Goal: Obtain resource: Download file/media

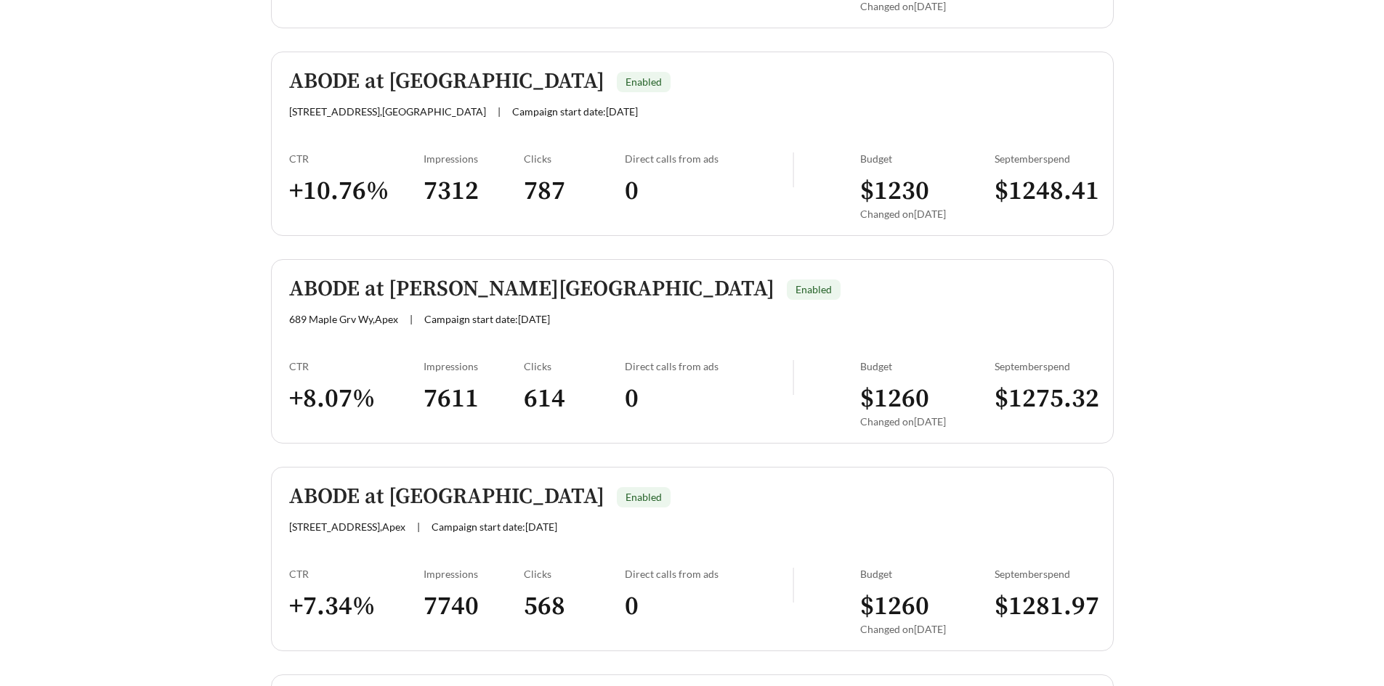
scroll to position [872, 0]
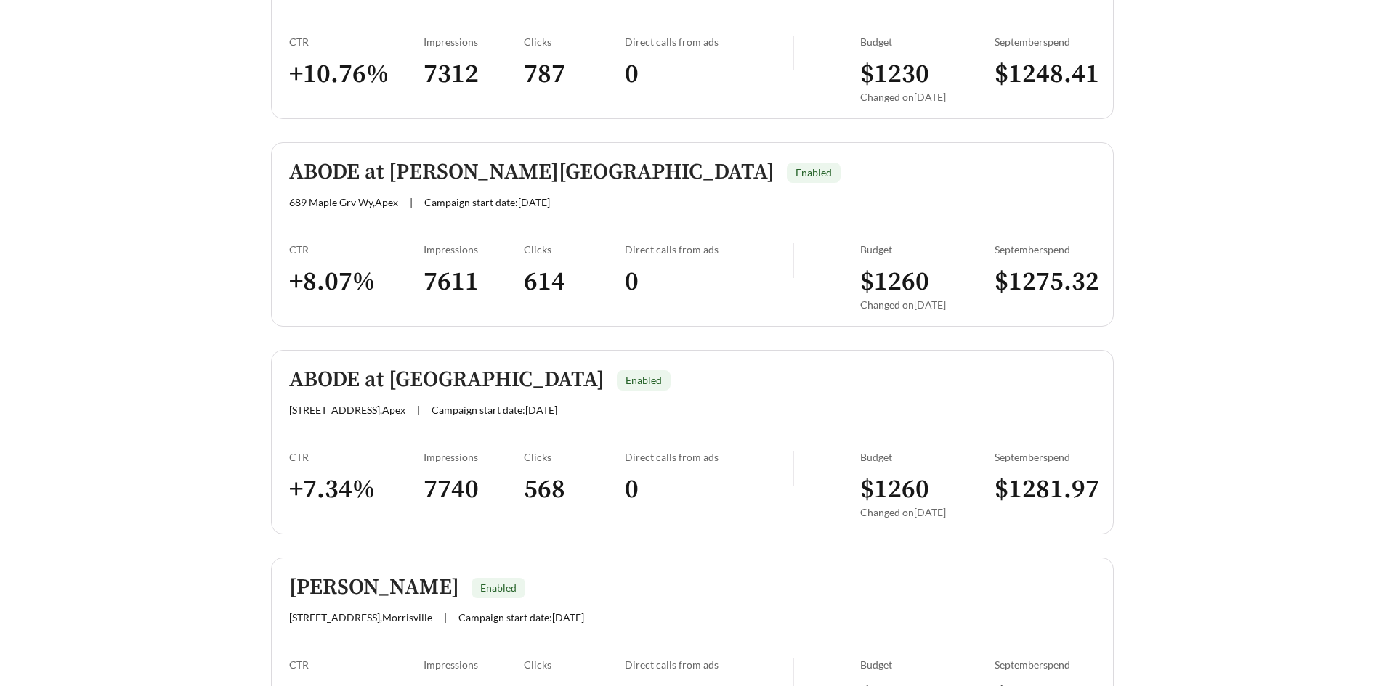
click at [458, 391] on h5 "ABODE at [GEOGRAPHIC_DATA]" at bounding box center [446, 380] width 315 height 24
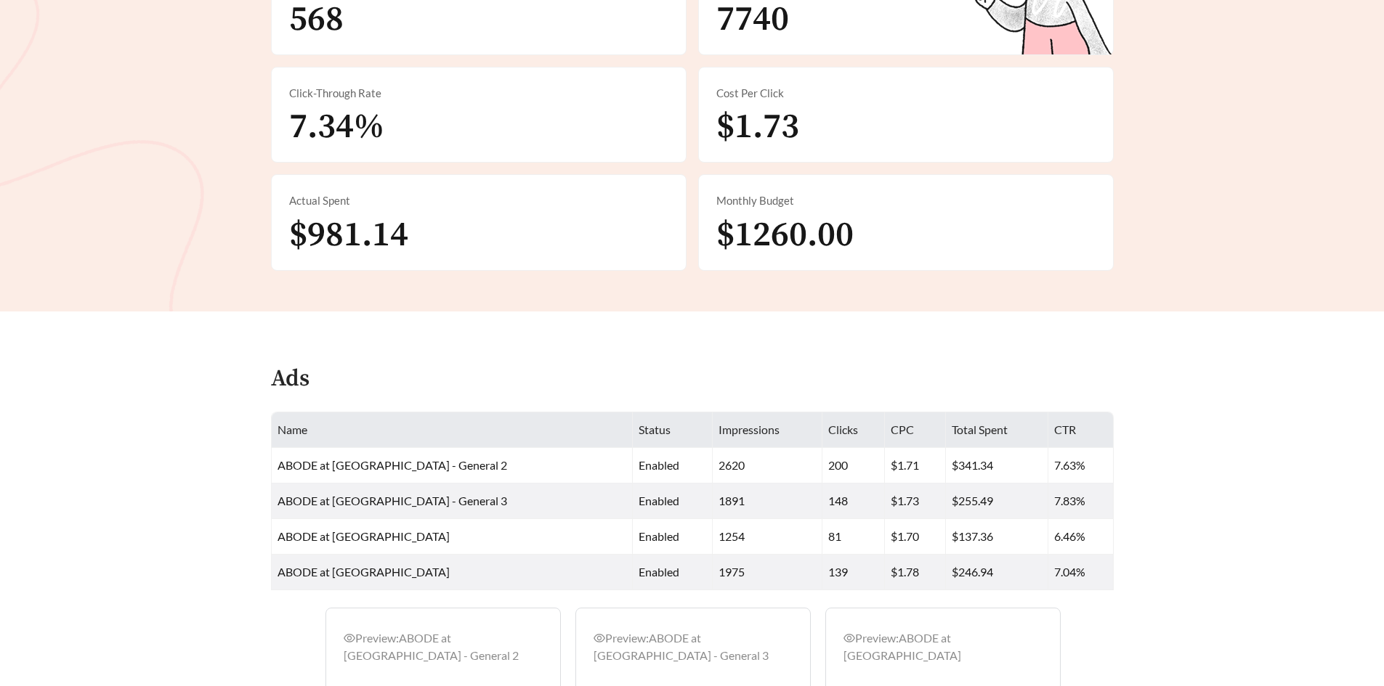
scroll to position [171, 0]
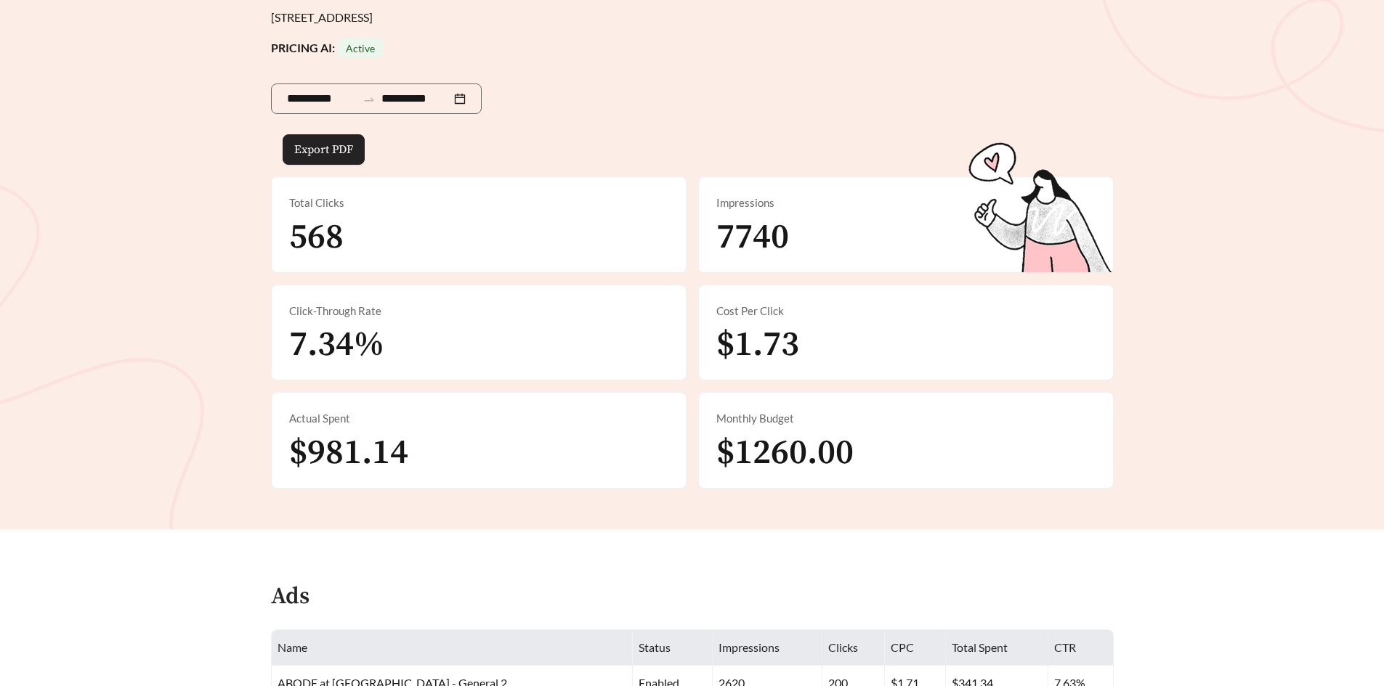
click at [348, 151] on span "Export PDF" at bounding box center [323, 149] width 59 height 17
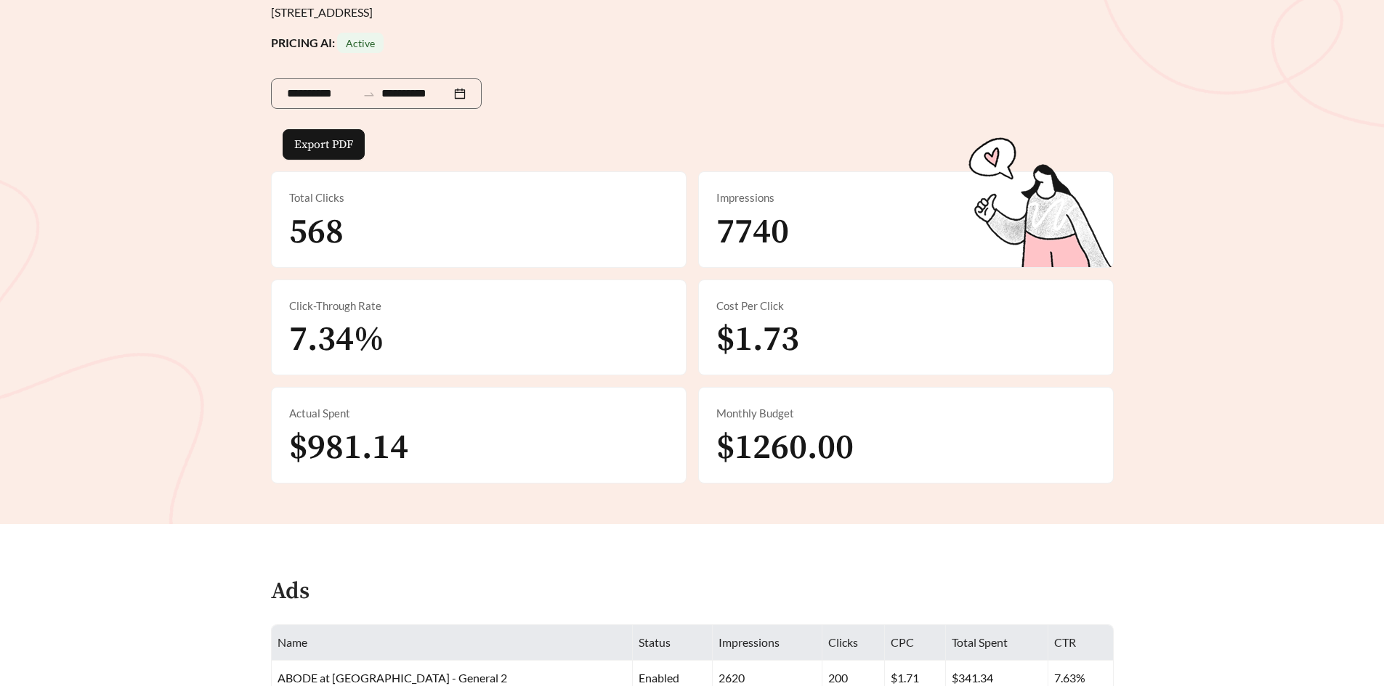
scroll to position [0, 0]
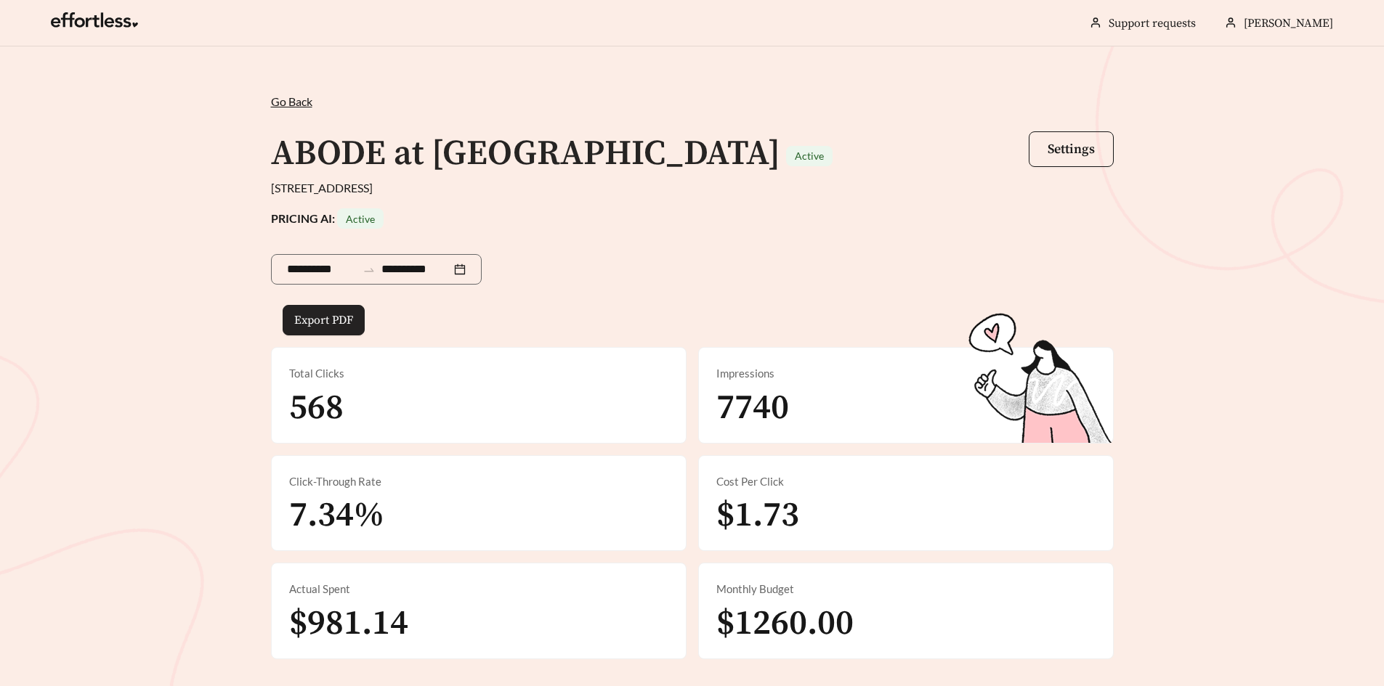
click at [333, 313] on span "Export PDF" at bounding box center [323, 320] width 59 height 17
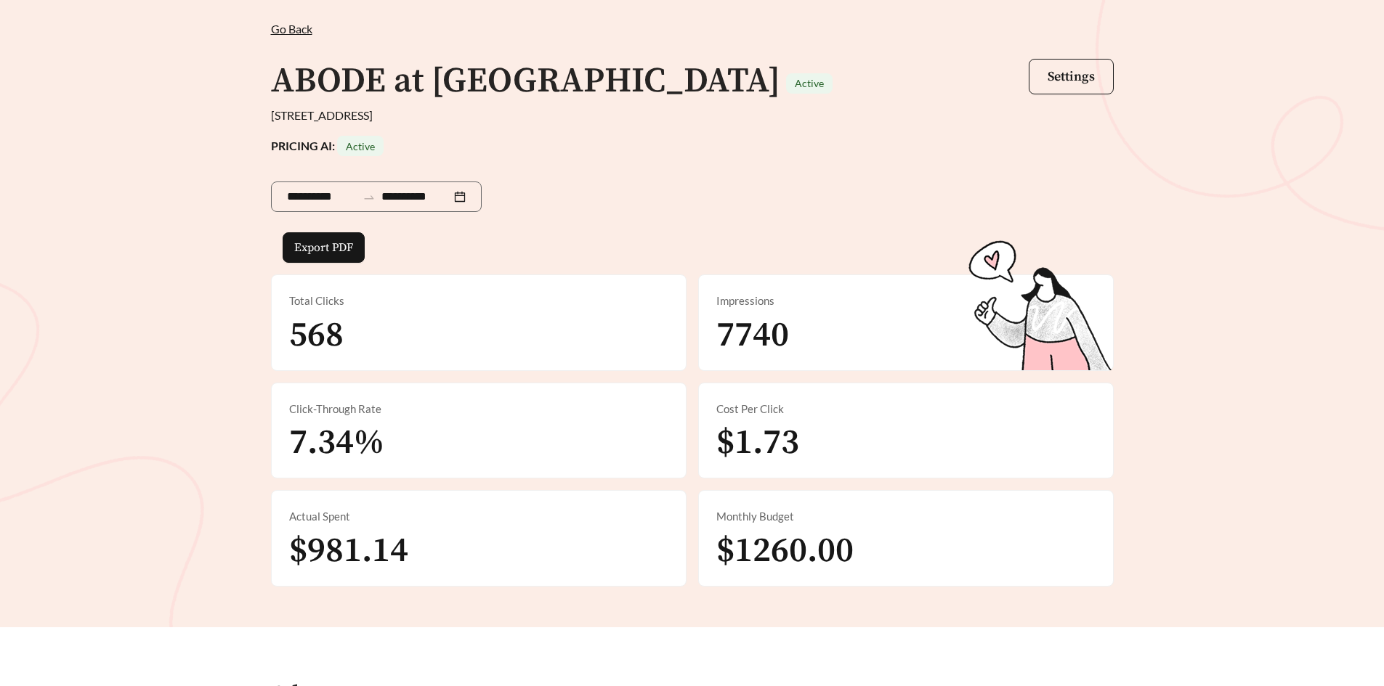
scroll to position [145, 0]
